Goal: Transaction & Acquisition: Book appointment/travel/reservation

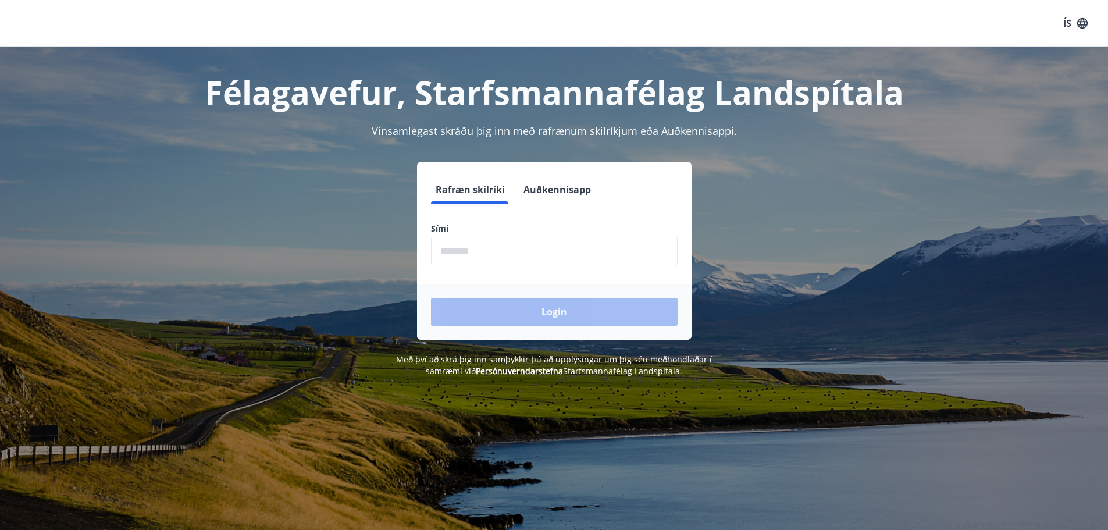
click at [536, 255] on input "phone" at bounding box center [554, 251] width 247 height 29
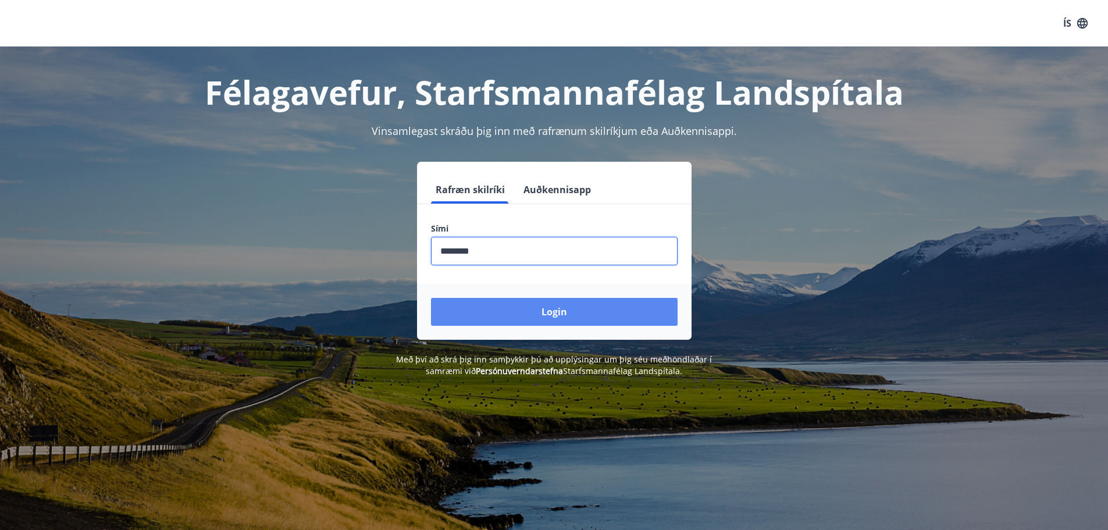
type input "********"
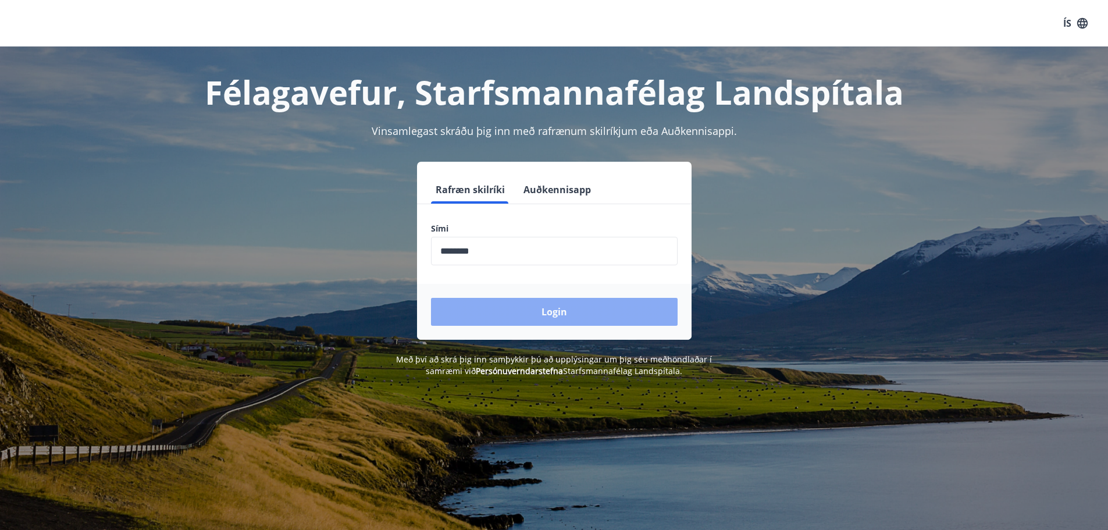
click at [577, 303] on button "Login" at bounding box center [554, 312] width 247 height 28
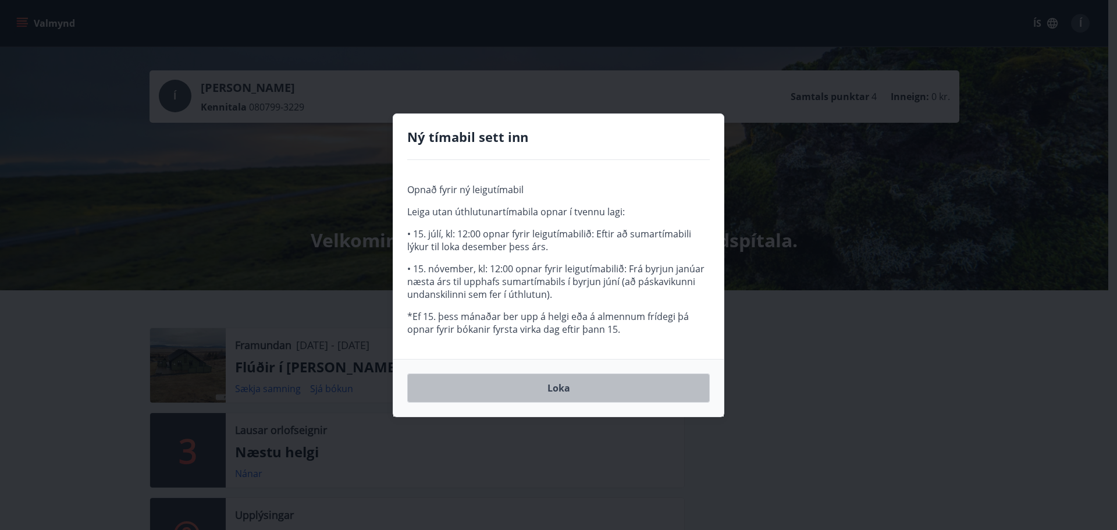
click at [582, 393] on button "Loka" at bounding box center [558, 388] width 303 height 29
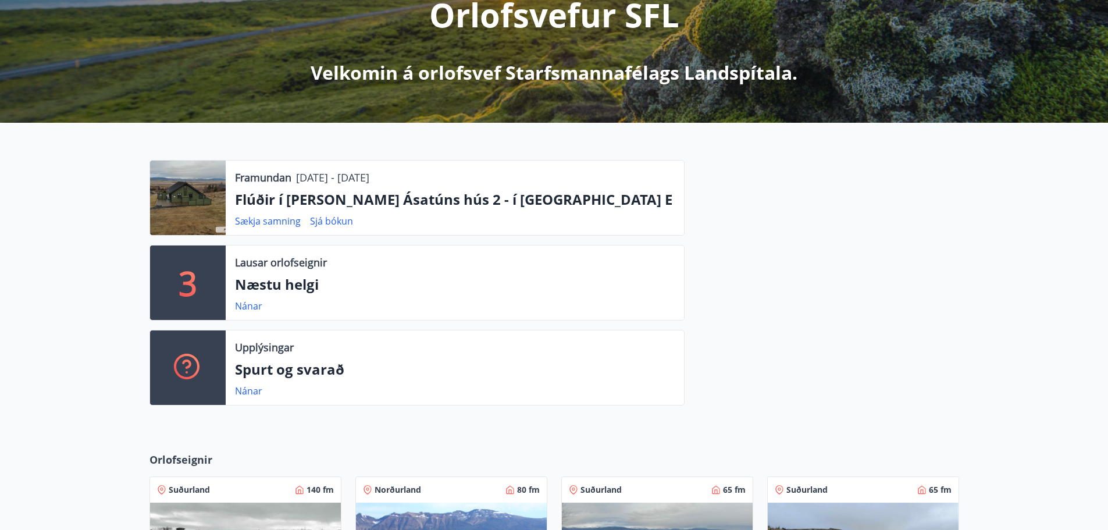
scroll to position [175, 0]
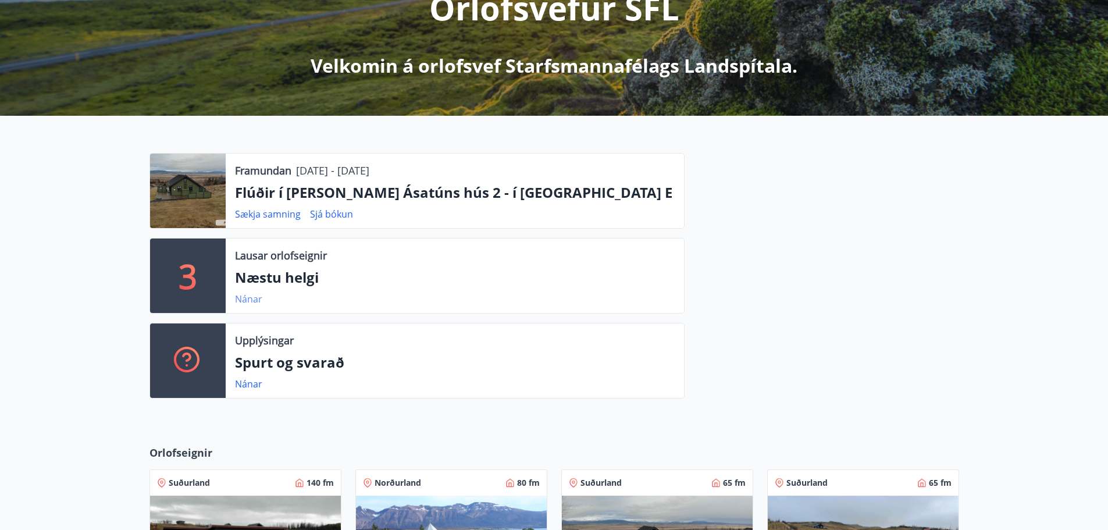
click at [256, 303] on link "Nánar" at bounding box center [248, 299] width 27 height 13
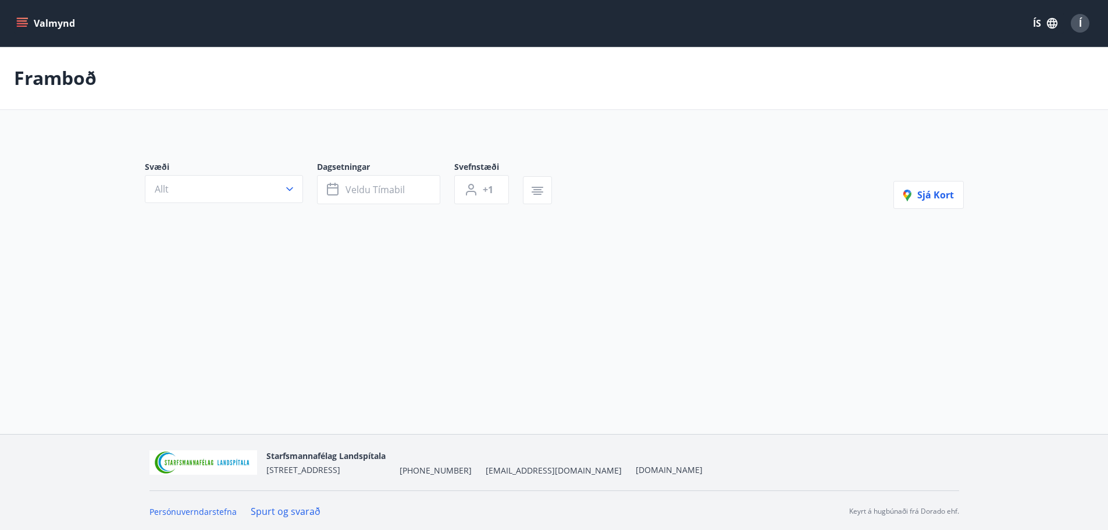
type input "*"
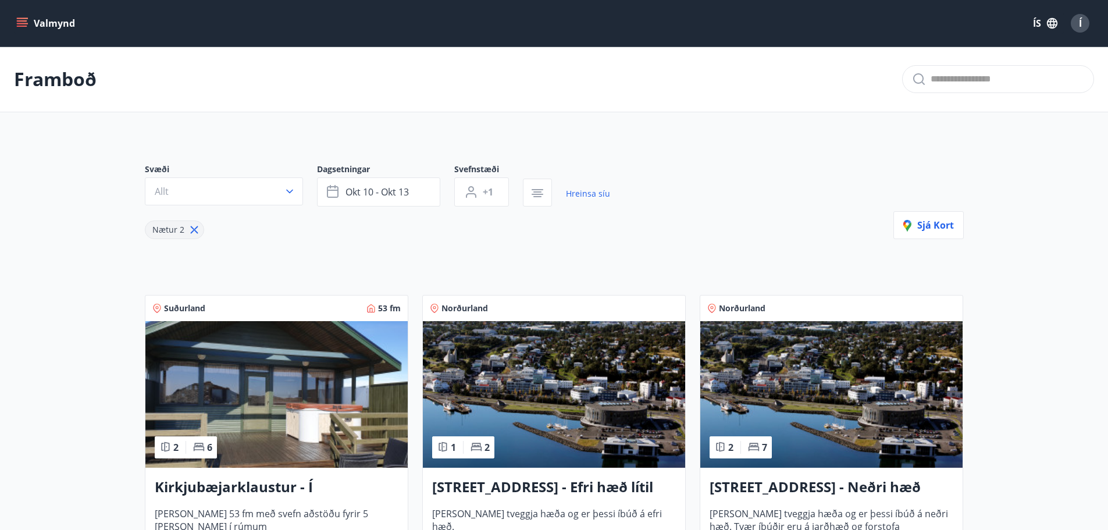
scroll to position [175, 0]
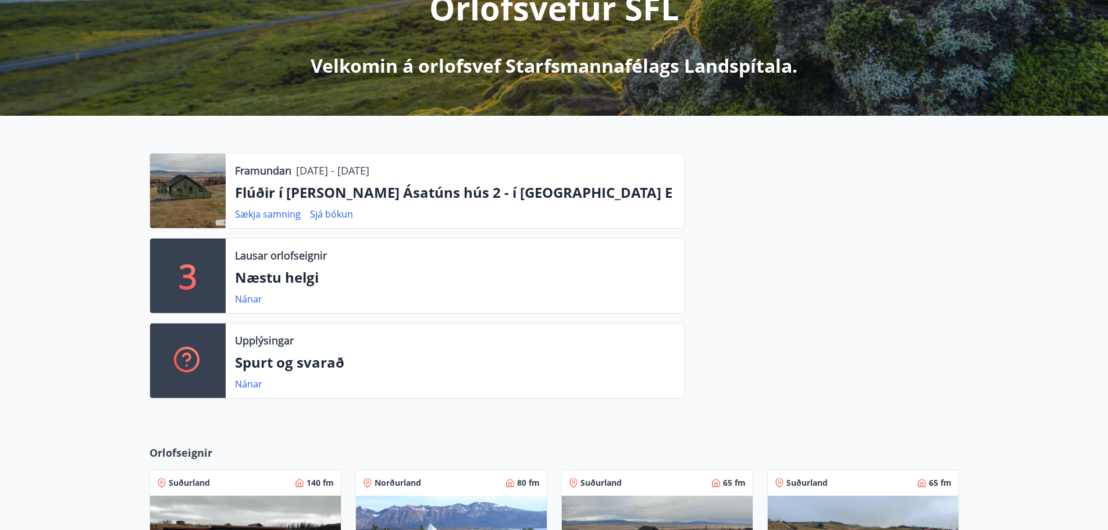
click at [267, 185] on p "Flúðir í [PERSON_NAME] Ásatúns hús 2 - í [GEOGRAPHIC_DATA] E" at bounding box center [455, 193] width 440 height 20
click at [329, 217] on link "Sjá bókun" at bounding box center [331, 214] width 43 height 13
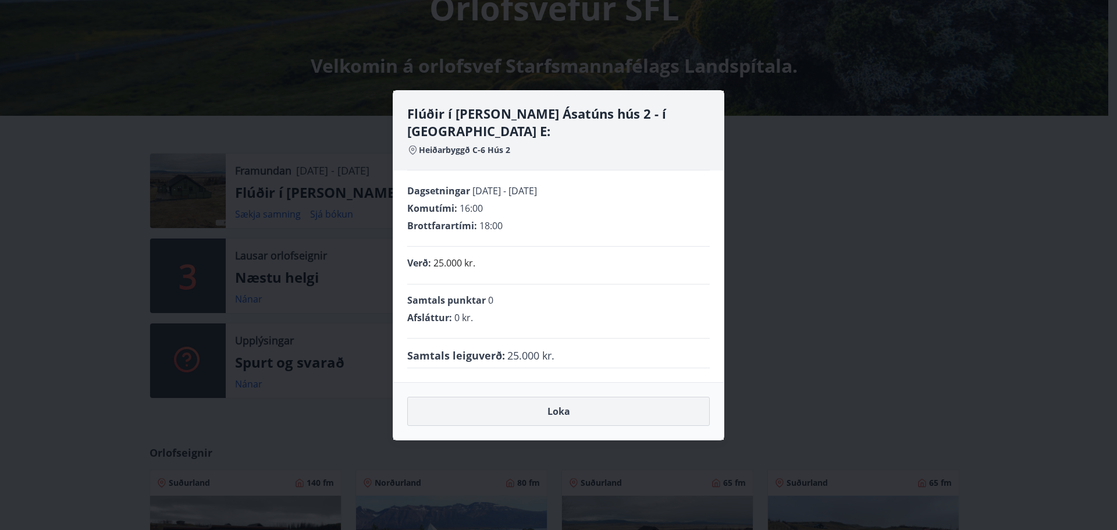
click at [595, 401] on button "Loka" at bounding box center [558, 411] width 303 height 29
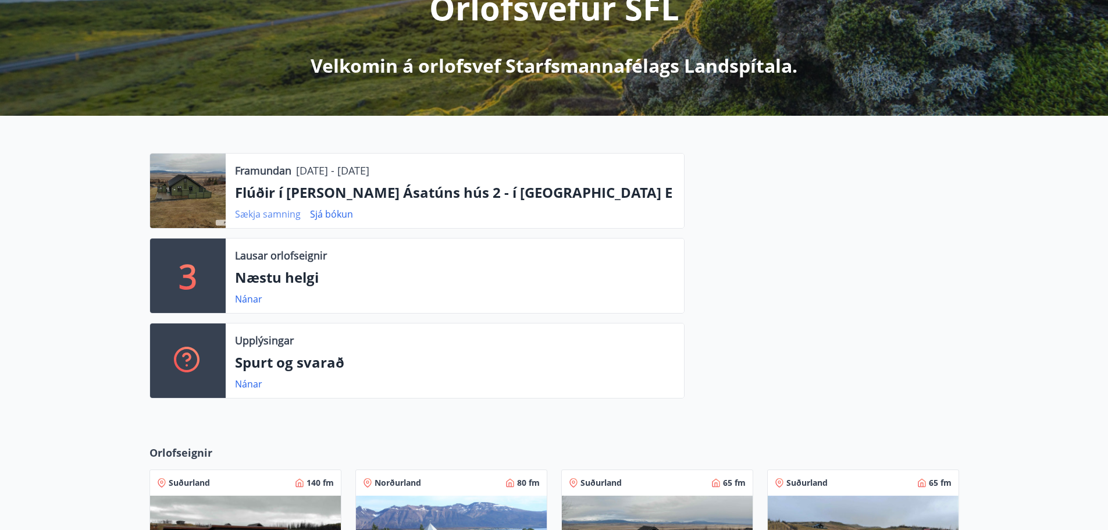
click at [290, 212] on link "Sækja samning" at bounding box center [268, 214] width 66 height 13
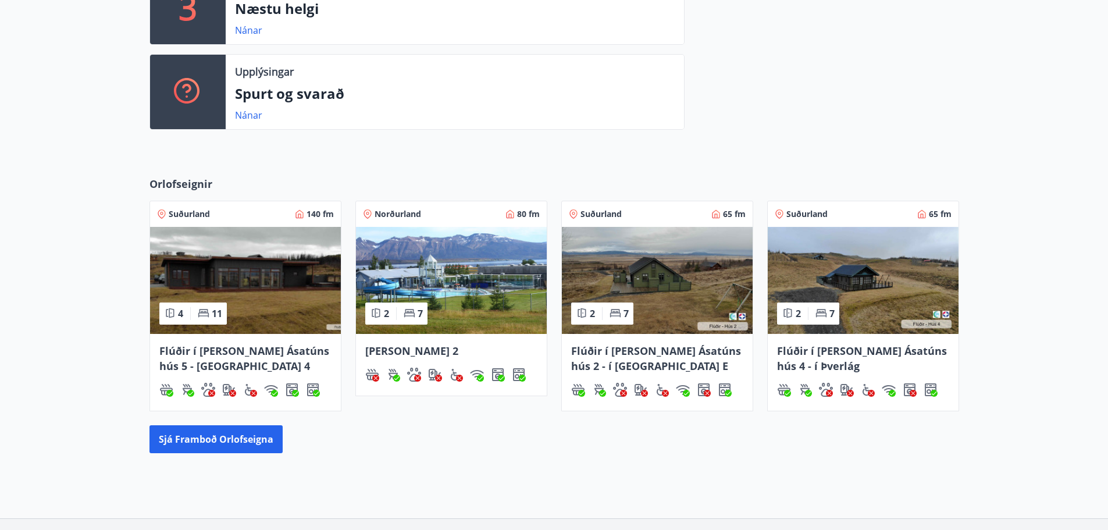
scroll to position [529, 0]
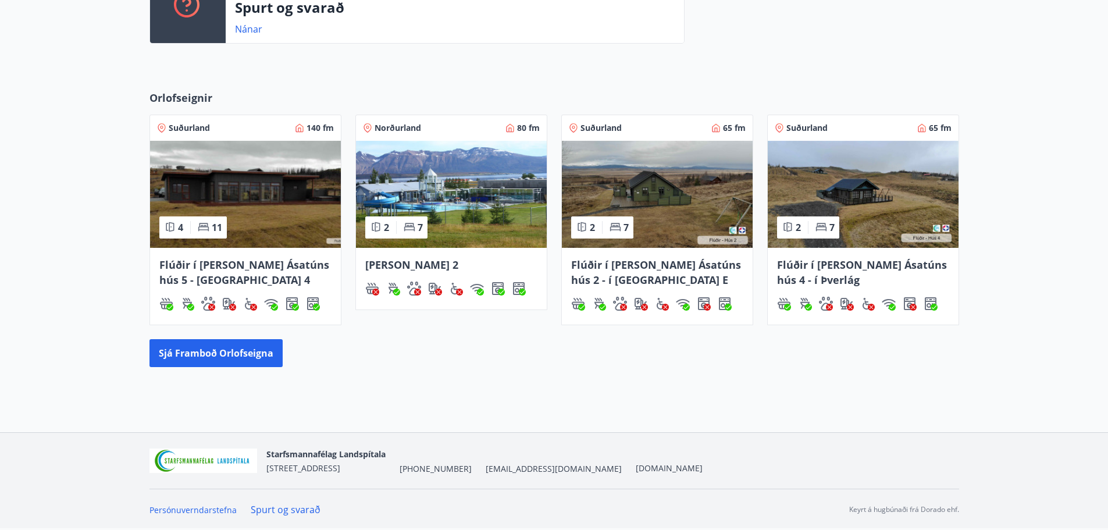
click at [614, 281] on span "Flúðir í [PERSON_NAME] Ásatúns hús 2 - í [GEOGRAPHIC_DATA] E" at bounding box center [656, 272] width 170 height 29
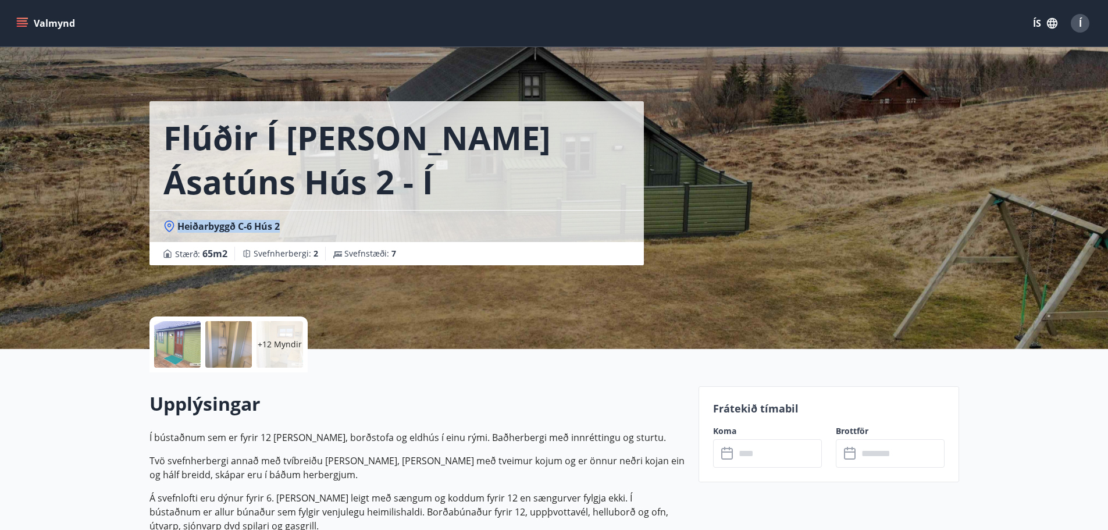
drag, startPoint x: 279, startPoint y: 228, endPoint x: 179, endPoint y: 225, distance: 100.7
click at [179, 225] on span "Heiðarbyggð C-6 Hús 2" at bounding box center [228, 226] width 102 height 13
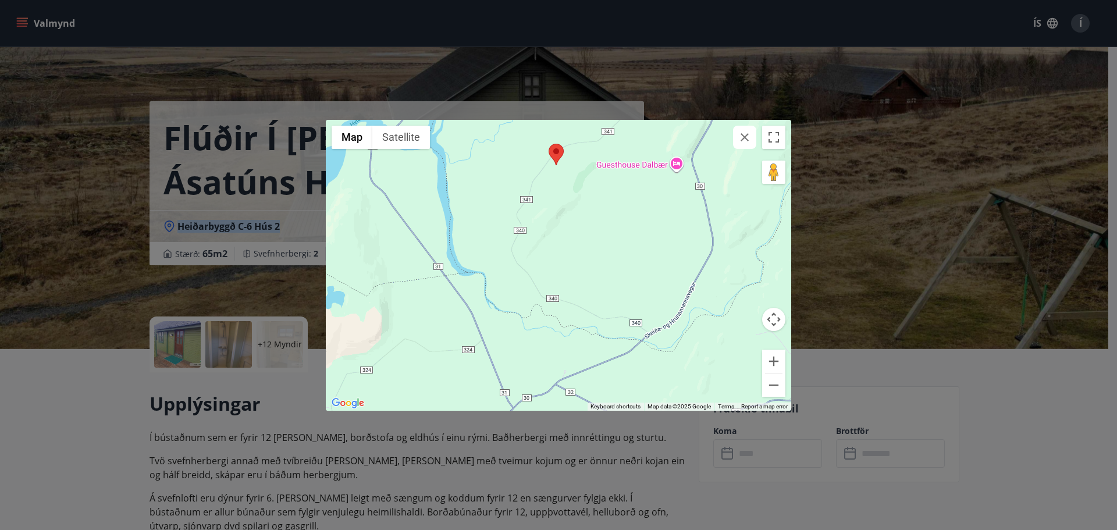
drag, startPoint x: 601, startPoint y: 321, endPoint x: 579, endPoint y: 202, distance: 120.7
click at [579, 202] on div at bounding box center [558, 265] width 465 height 291
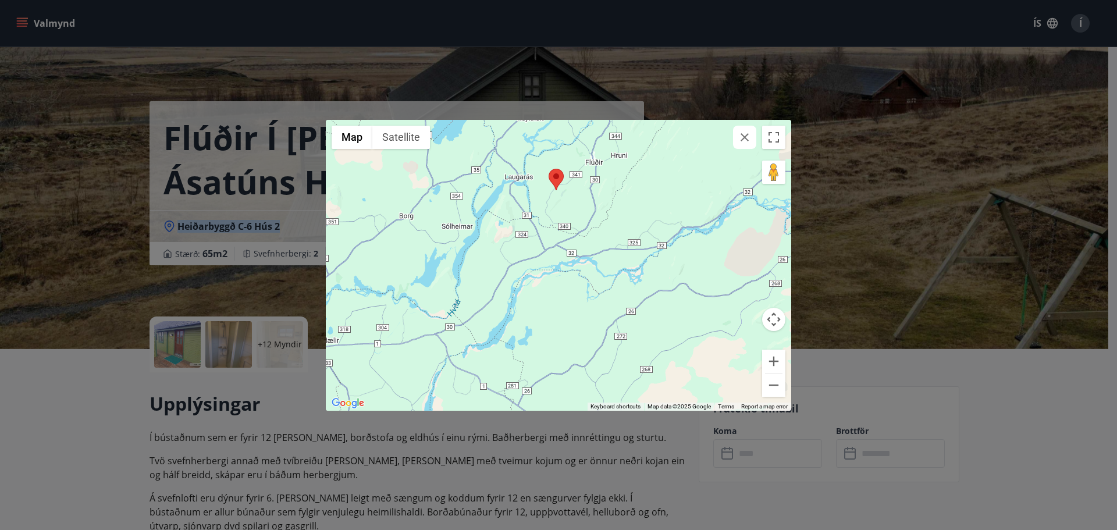
drag, startPoint x: 605, startPoint y: 266, endPoint x: 466, endPoint y: 286, distance: 140.5
click at [472, 300] on div at bounding box center [558, 265] width 465 height 291
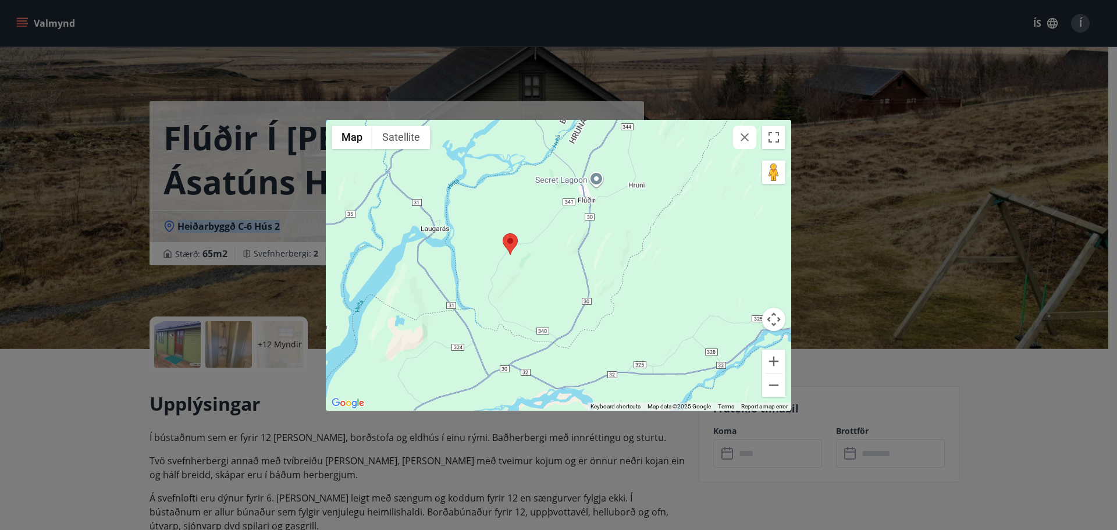
drag, startPoint x: 580, startPoint y: 196, endPoint x: 532, endPoint y: 298, distance: 112.7
click at [532, 298] on div at bounding box center [558, 265] width 465 height 291
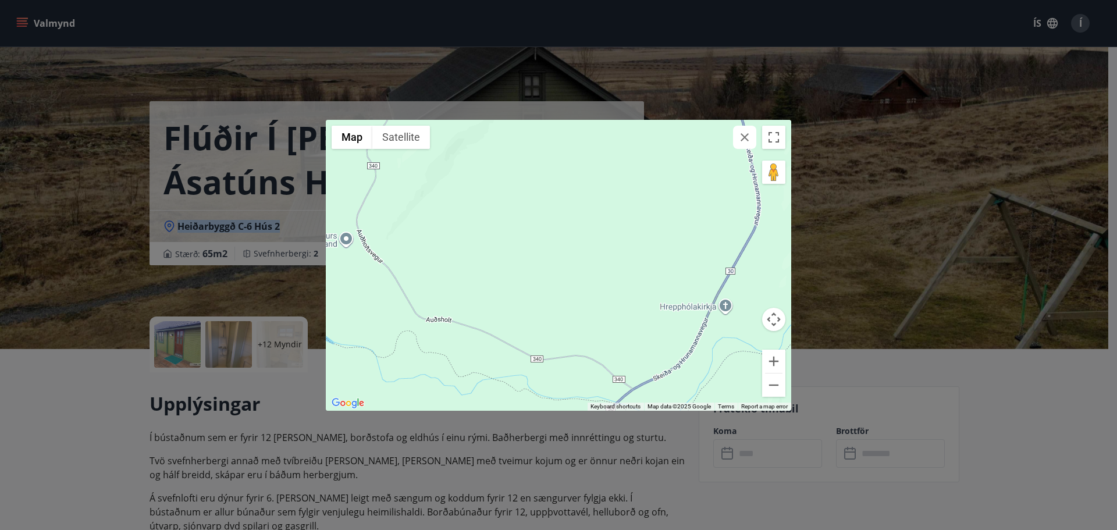
drag, startPoint x: 475, startPoint y: 333, endPoint x: 477, endPoint y: 176, distance: 157.1
click at [478, 182] on div at bounding box center [558, 265] width 465 height 291
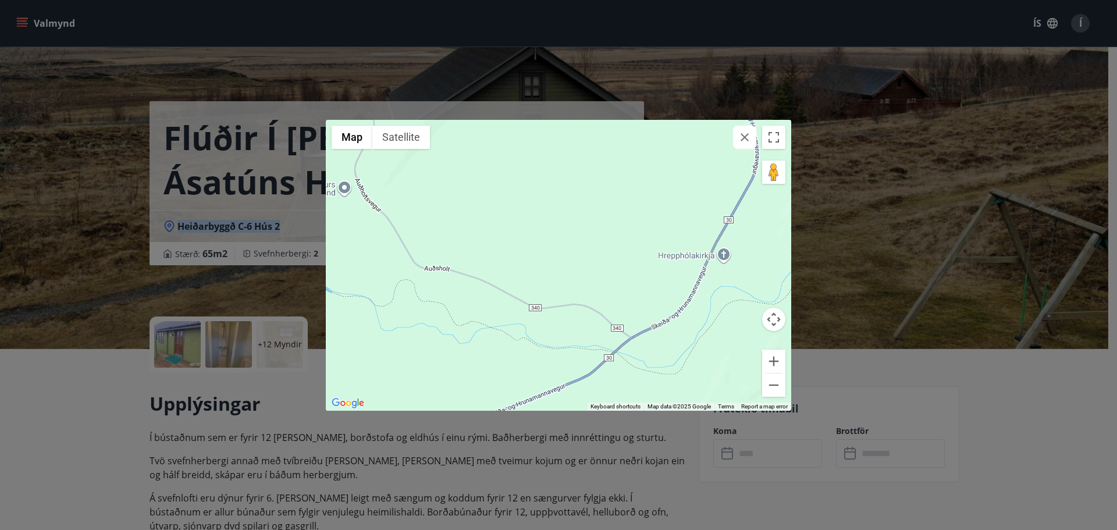
drag, startPoint x: 496, startPoint y: 257, endPoint x: 469, endPoint y: 247, distance: 28.9
click at [469, 247] on div at bounding box center [558, 265] width 465 height 291
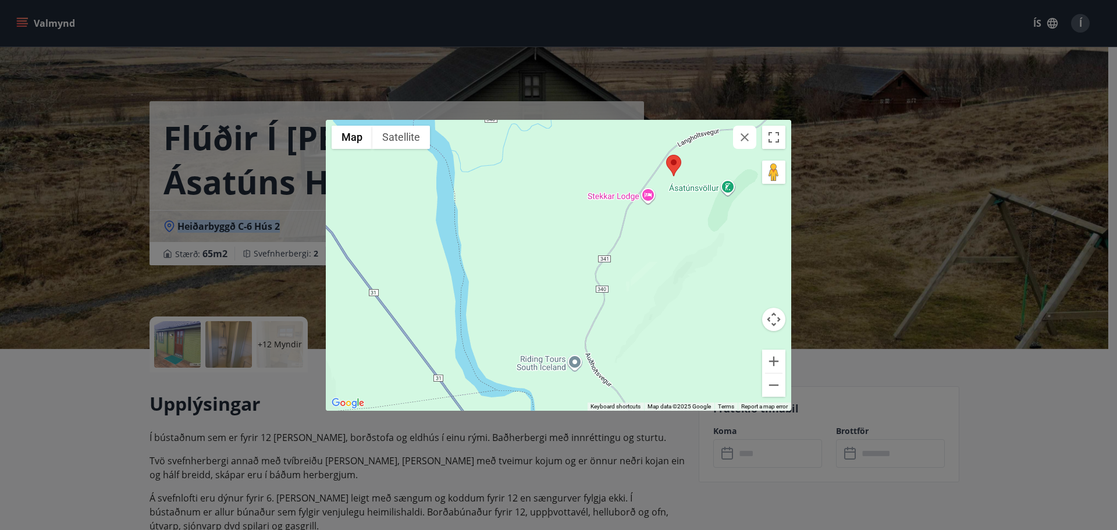
drag, startPoint x: 445, startPoint y: 220, endPoint x: 675, endPoint y: 390, distance: 286.6
click at [675, 396] on div at bounding box center [558, 265] width 465 height 291
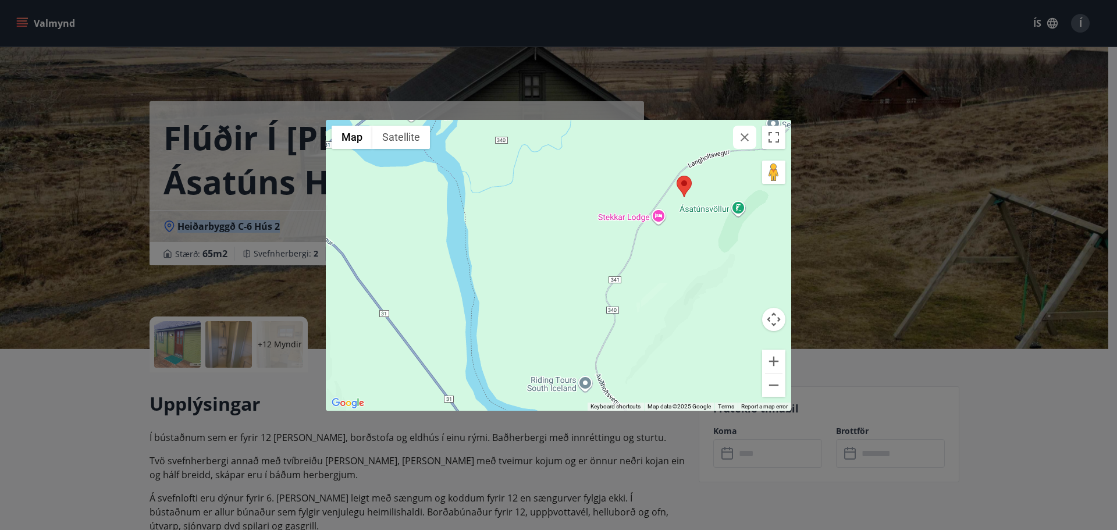
drag, startPoint x: 674, startPoint y: 263, endPoint x: 582, endPoint y: 322, distance: 108.6
click at [582, 322] on div at bounding box center [558, 265] width 465 height 291
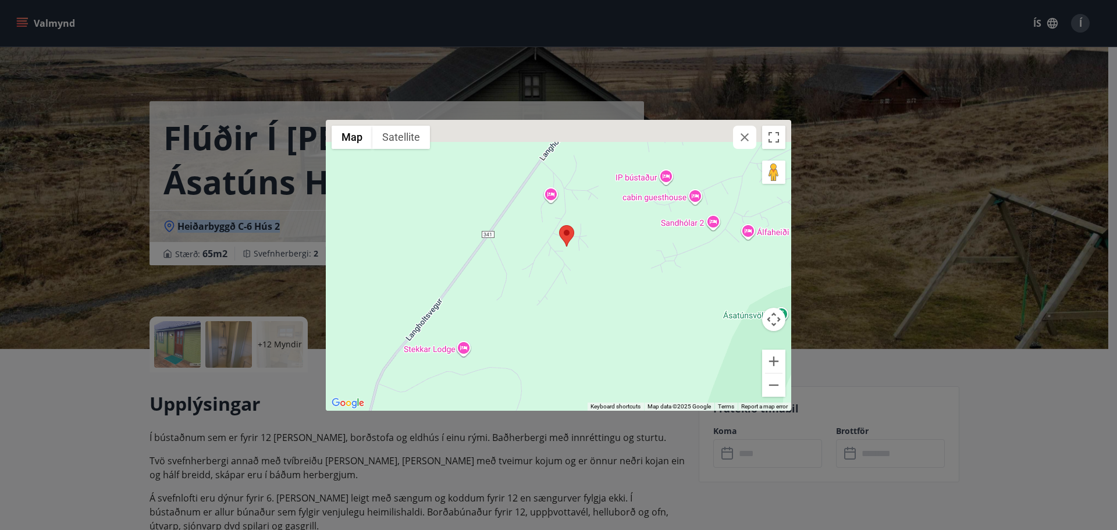
drag, startPoint x: 592, startPoint y: 225, endPoint x: 635, endPoint y: 311, distance: 96.5
click at [635, 311] on div at bounding box center [558, 265] width 465 height 291
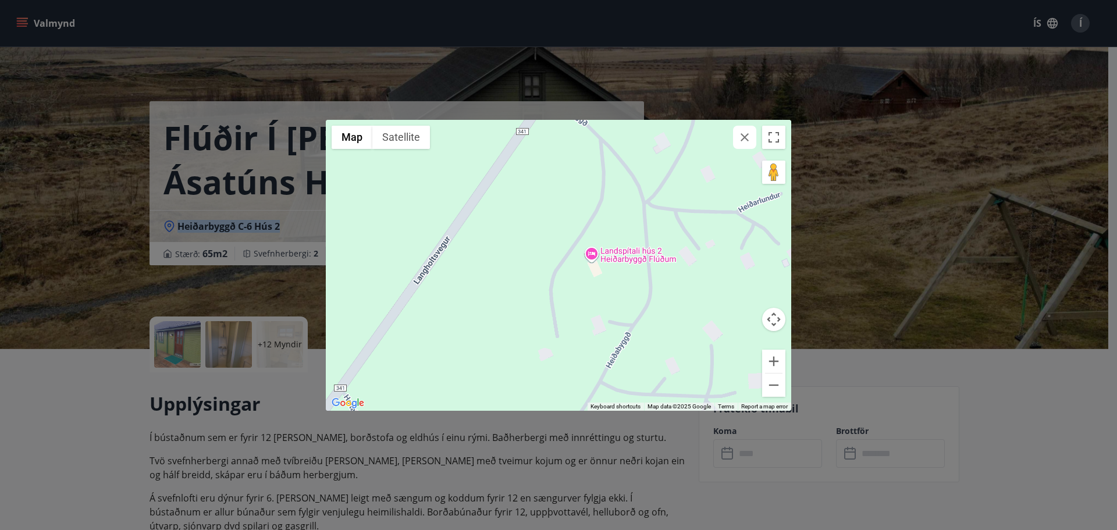
drag, startPoint x: 504, startPoint y: 200, endPoint x: 670, endPoint y: 325, distance: 208.2
click at [691, 346] on div at bounding box center [558, 265] width 465 height 291
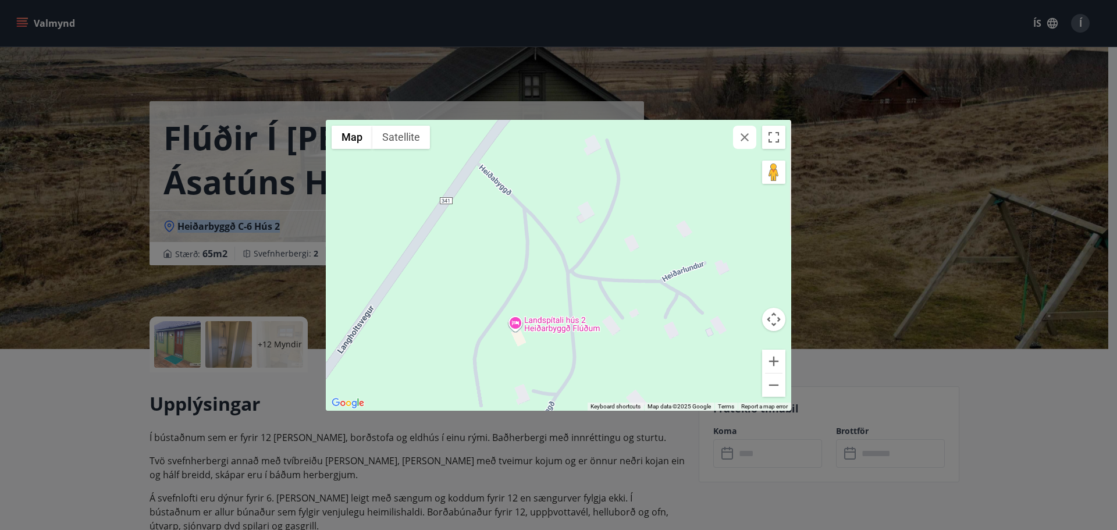
drag, startPoint x: 653, startPoint y: 218, endPoint x: 575, endPoint y: 291, distance: 107.8
click at [575, 291] on div at bounding box center [558, 265] width 465 height 291
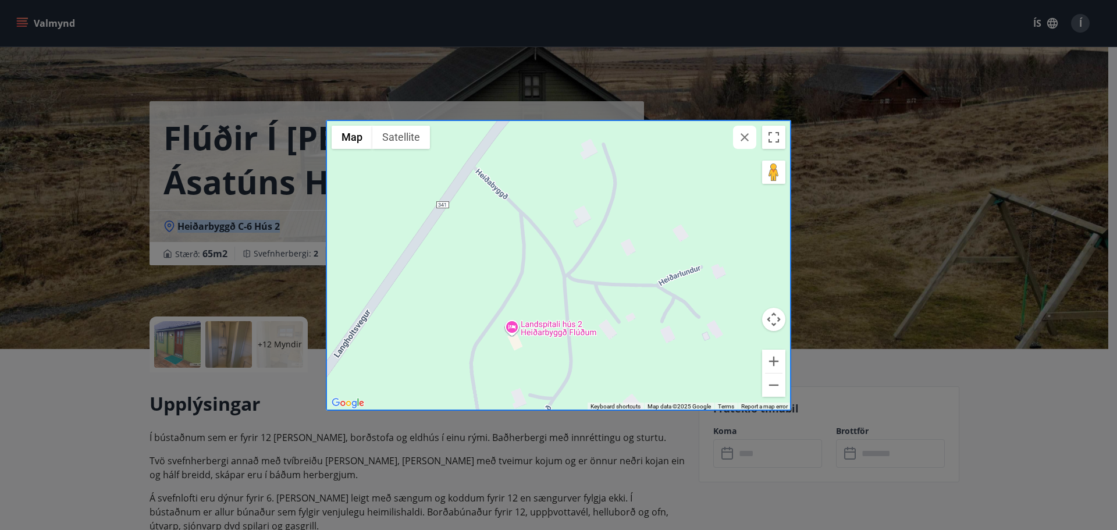
click at [743, 133] on icon "button" at bounding box center [745, 137] width 14 height 14
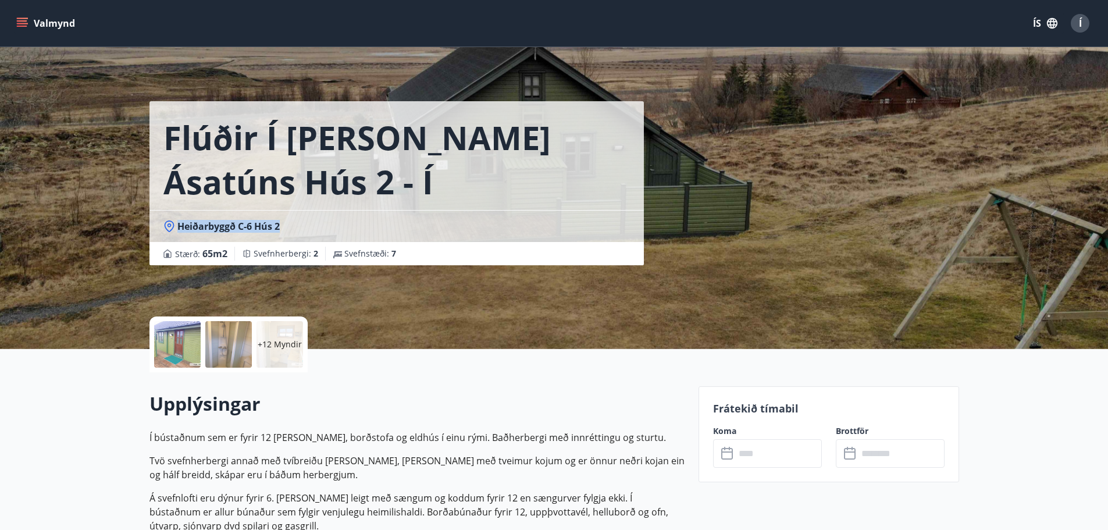
copy span "Heiðarbyggð C-6 Hús 2"
click at [529, 444] on p "Í bústaðnum sem er fyrir 12 [PERSON_NAME], borðstofa og eldhús í einu rými. Bað…" at bounding box center [417, 494] width 535 height 126
click at [509, 388] on div "Upplýsingar Í bústaðnum sem er fyrir 12 [PERSON_NAME], borðstofa og eldhús í ei…" at bounding box center [417, 478] width 535 height 212
click at [289, 331] on div "+12 Myndir" at bounding box center [280, 344] width 47 height 47
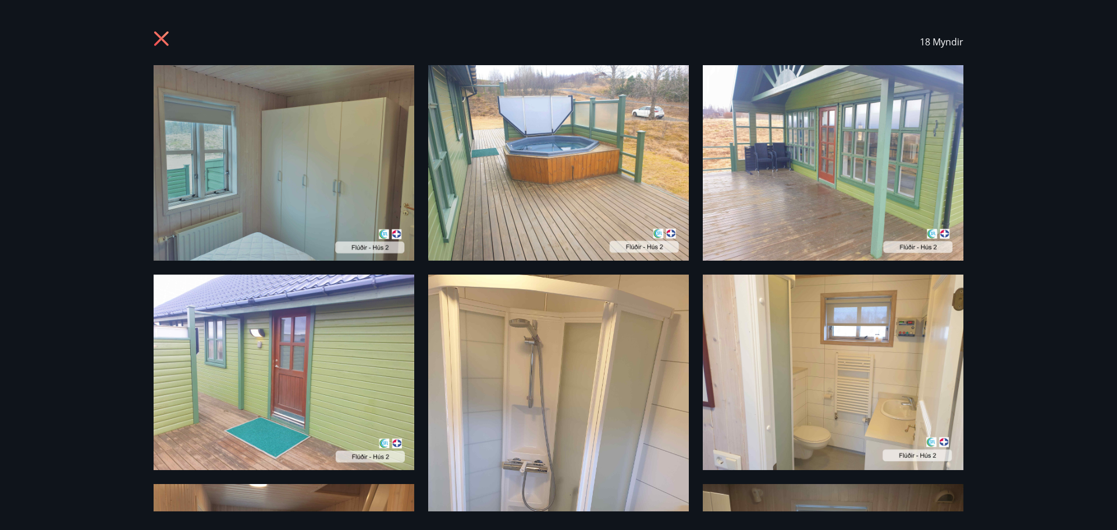
click at [167, 35] on icon at bounding box center [163, 40] width 19 height 19
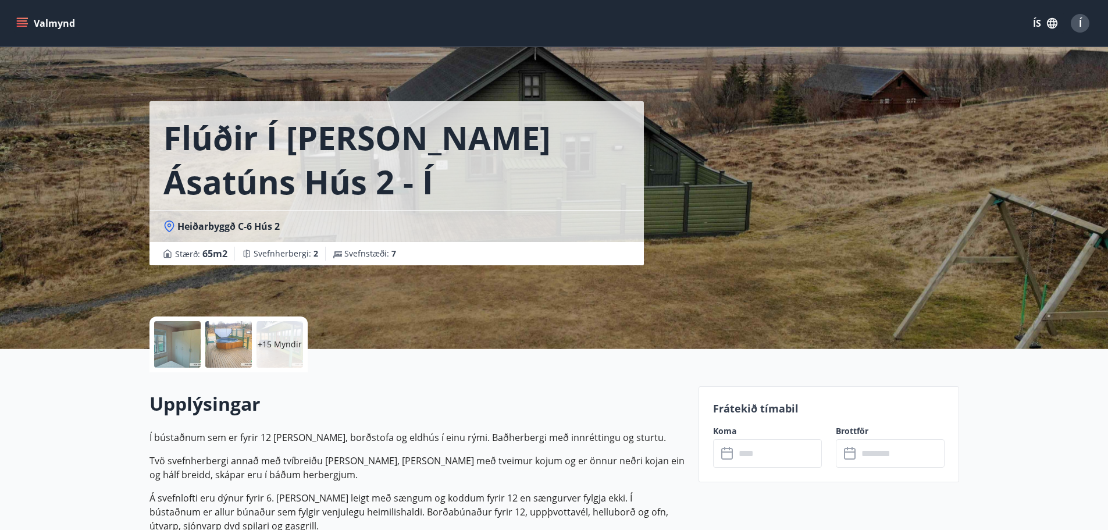
click at [289, 340] on p "+15 Myndir" at bounding box center [280, 345] width 44 height 12
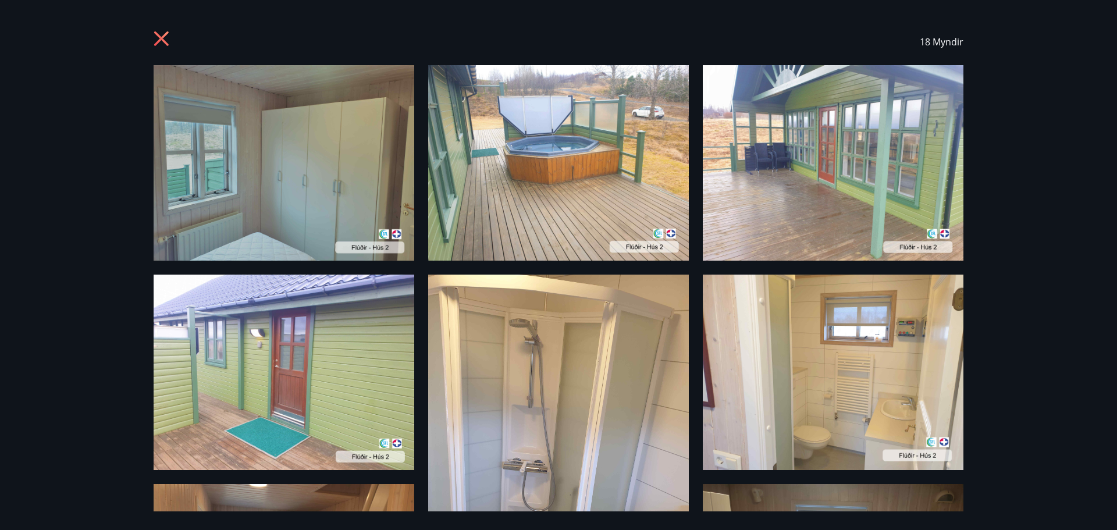
click at [161, 36] on icon at bounding box center [163, 40] width 19 height 19
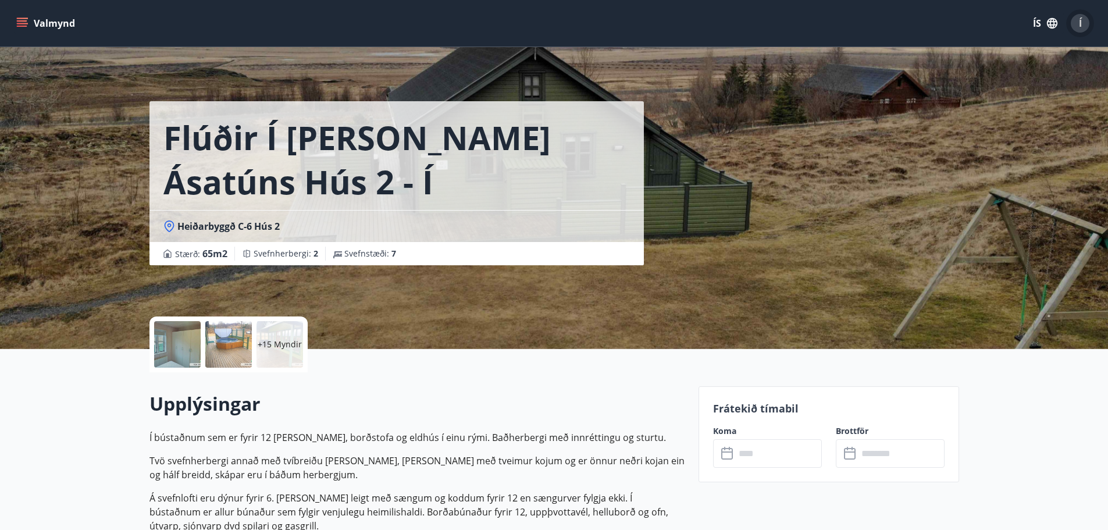
click at [1084, 28] on div "Í" at bounding box center [1080, 23] width 19 height 19
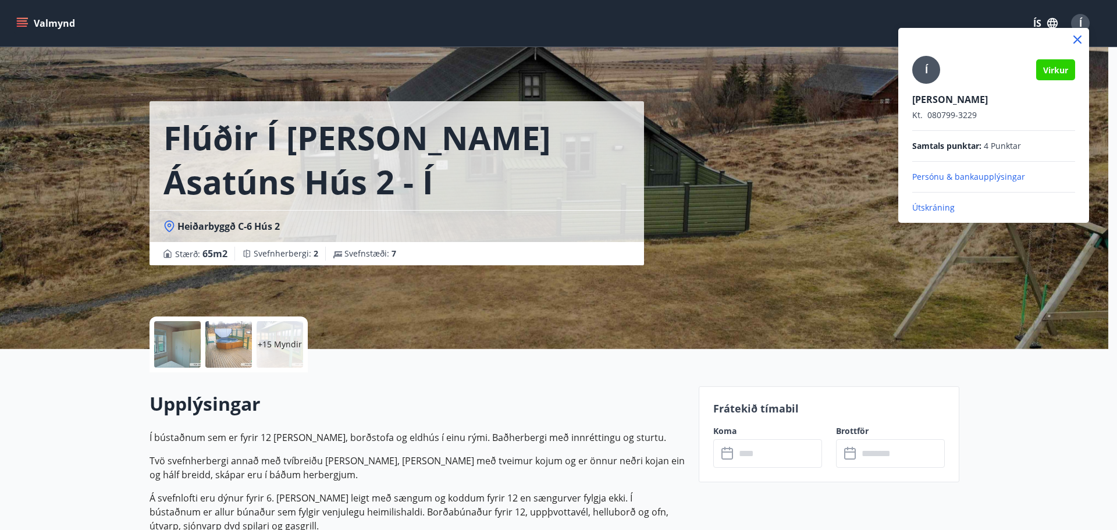
click at [943, 207] on p "Útskráning" at bounding box center [993, 208] width 163 height 12
